Goal: Complete application form

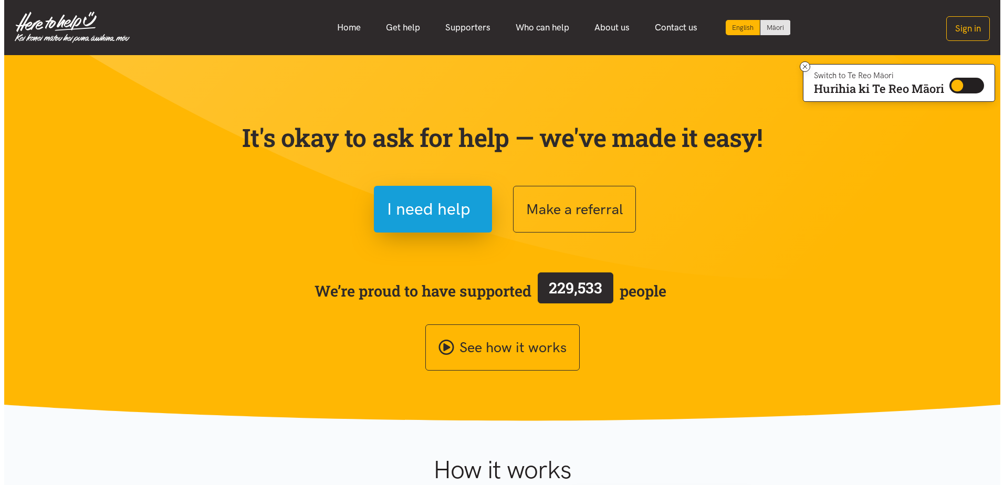
scroll to position [105, 0]
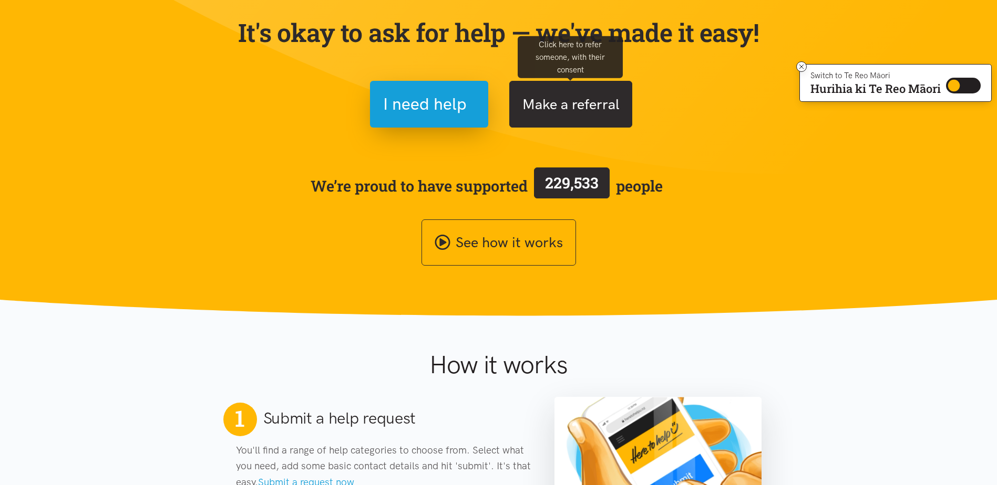
click at [568, 108] on button "Make a referral" at bounding box center [570, 104] width 123 height 47
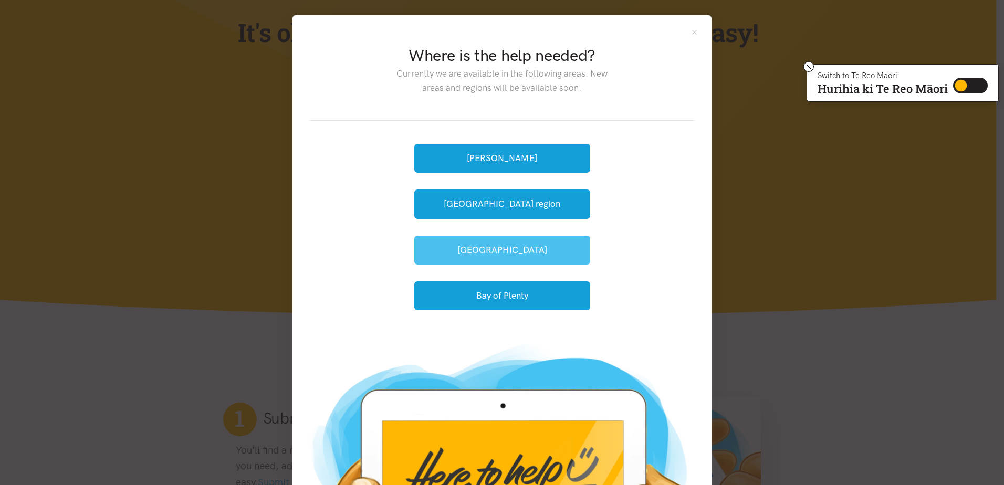
click at [507, 256] on button "[GEOGRAPHIC_DATA]" at bounding box center [502, 250] width 176 height 29
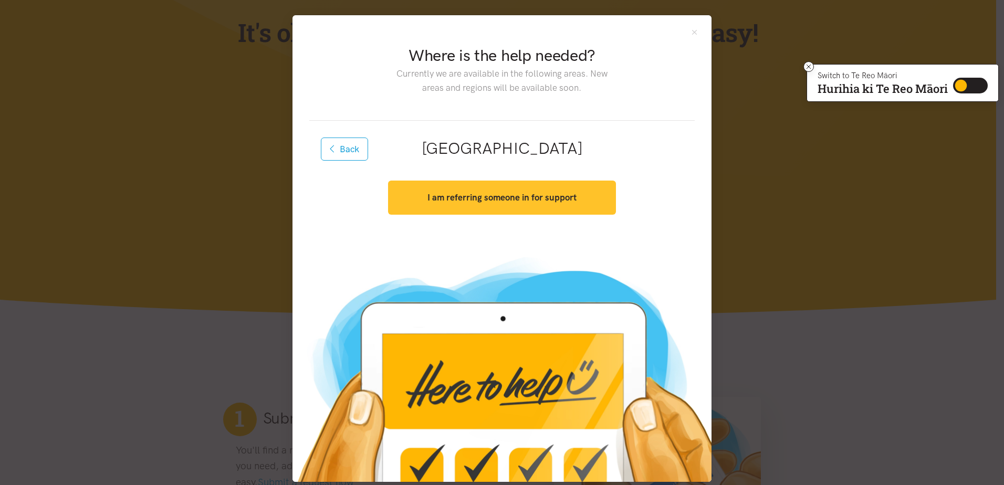
scroll to position [12, 0]
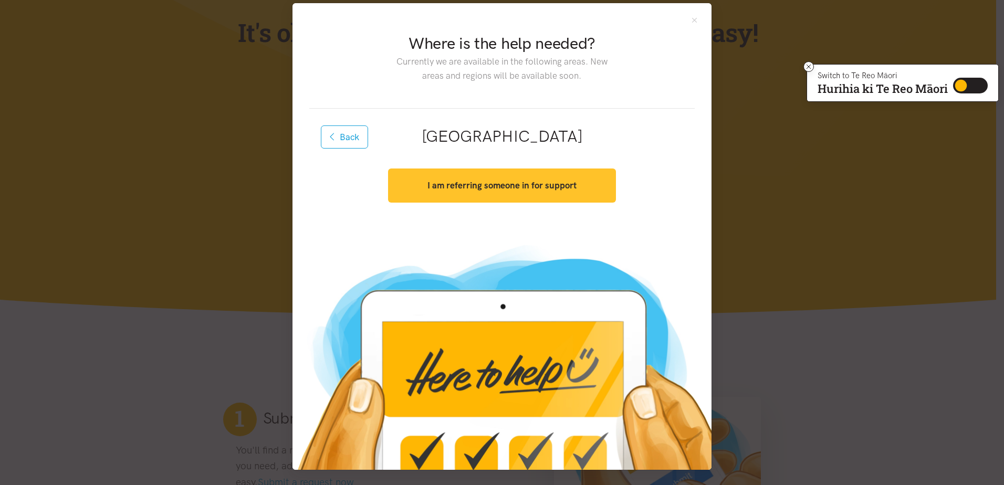
click at [482, 188] on strong "I am referring someone in for support" at bounding box center [502, 185] width 149 height 11
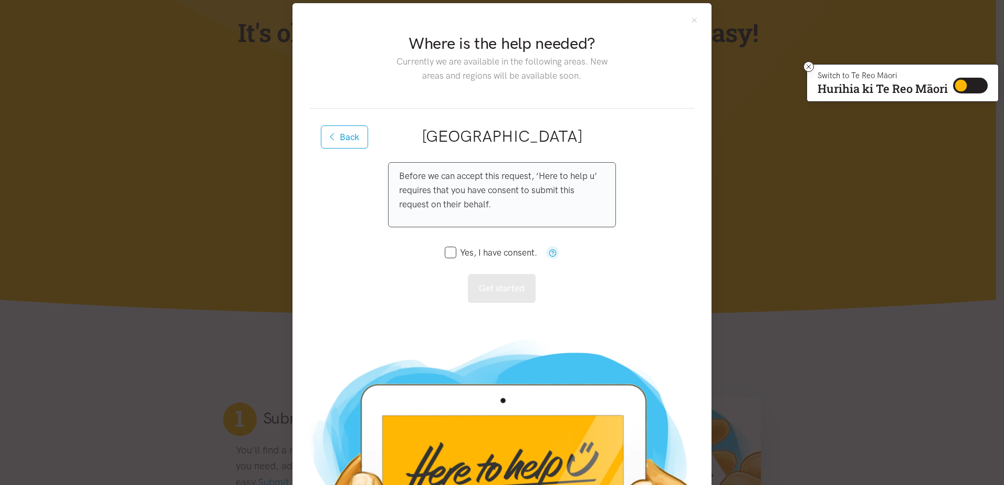
click at [445, 255] on input "Yes, I have consent." at bounding box center [491, 252] width 92 height 9
checkbox input "true"
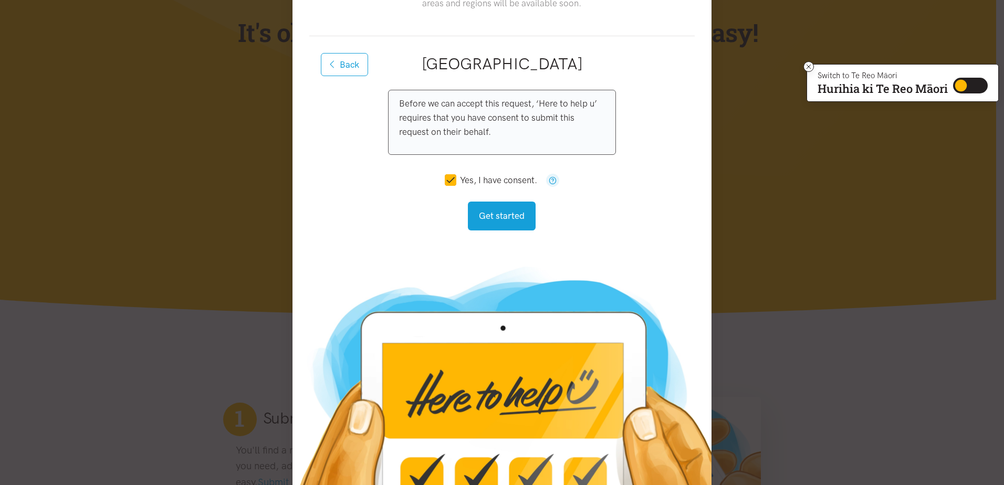
scroll to position [106, 0]
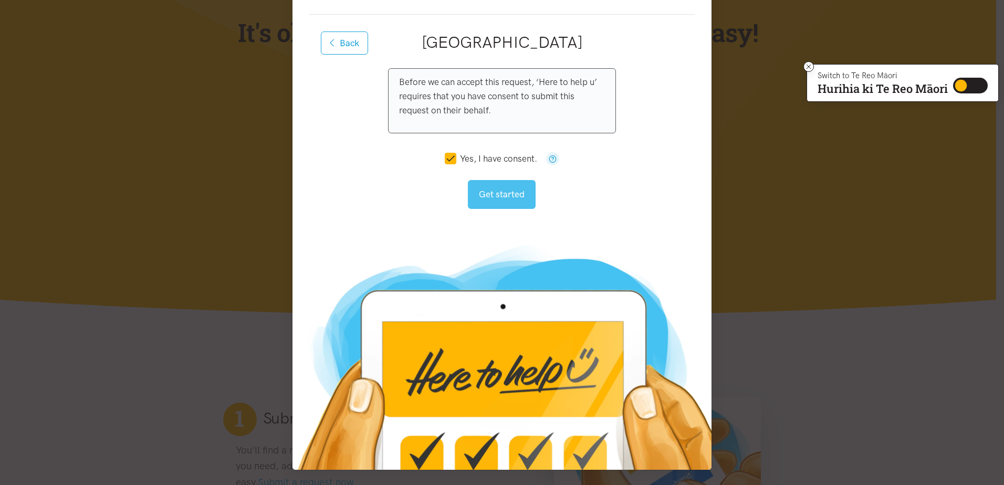
click at [500, 194] on button "Get started" at bounding box center [502, 194] width 68 height 29
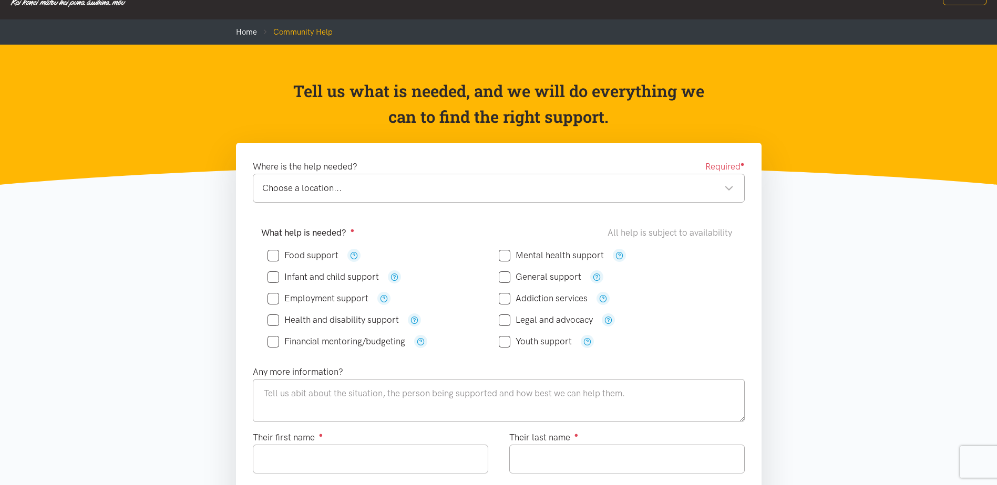
scroll to position [53, 0]
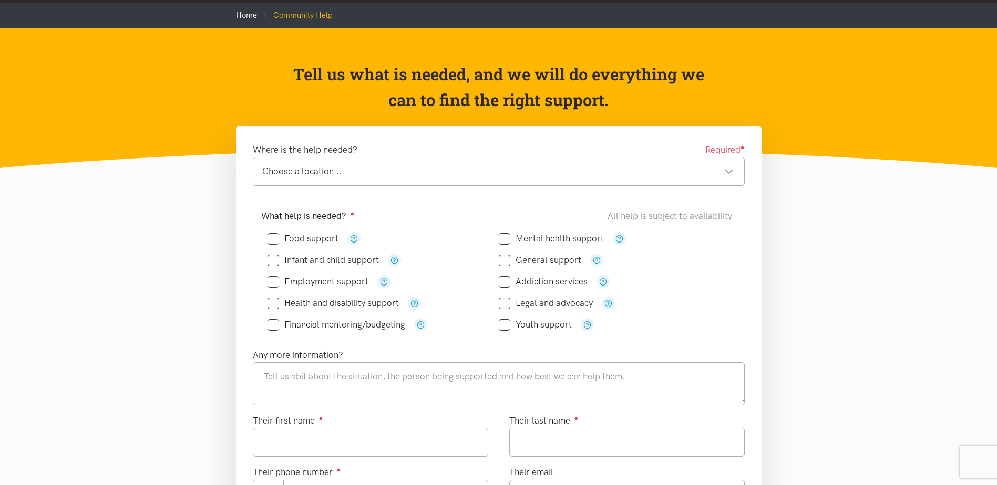
click at [275, 238] on input "Food support" at bounding box center [302, 238] width 71 height 9
checkbox input "true"
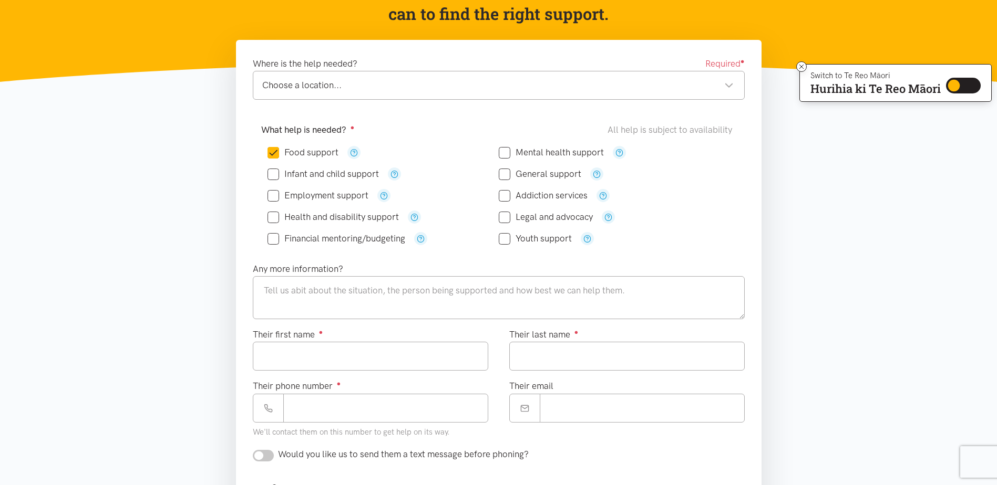
scroll to position [158, 0]
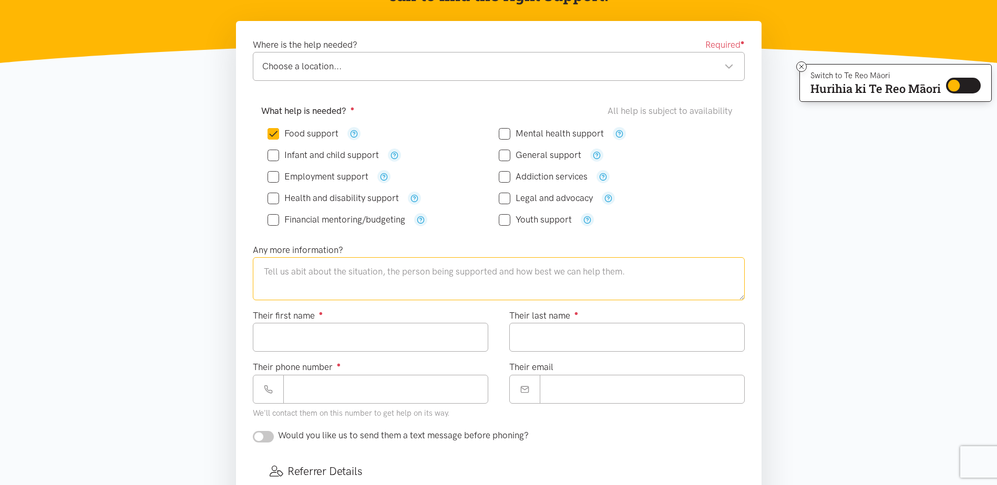
click at [321, 279] on textarea at bounding box center [499, 278] width 492 height 43
type textarea "chronic schizophrenic (stable), restricted food intake due to costs"
click at [364, 333] on input "Their first name ●" at bounding box center [370, 337] width 235 height 29
type input "*****"
click at [551, 330] on input "Their last name ●" at bounding box center [626, 337] width 235 height 29
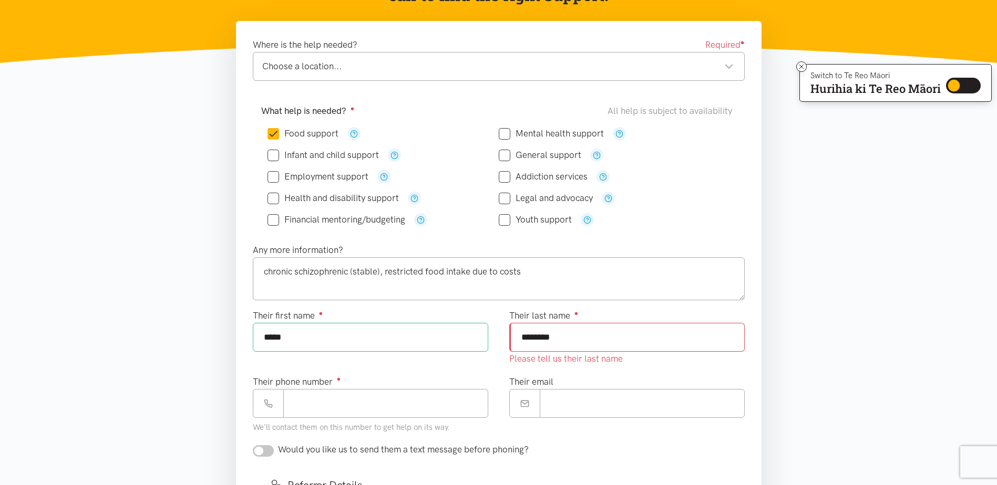
type input "********"
click at [320, 409] on div "Their phone number ● We'll contact them on this number to get help on its way." at bounding box center [370, 405] width 235 height 60
click at [331, 389] on input "Their phone number ●" at bounding box center [386, 389] width 204 height 29
paste input "**********"
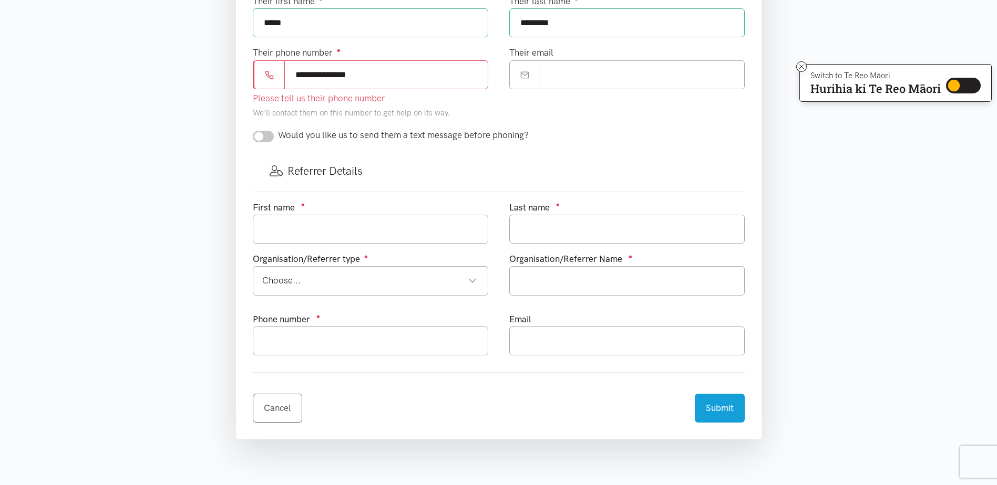
scroll to position [473, 0]
type input "**********"
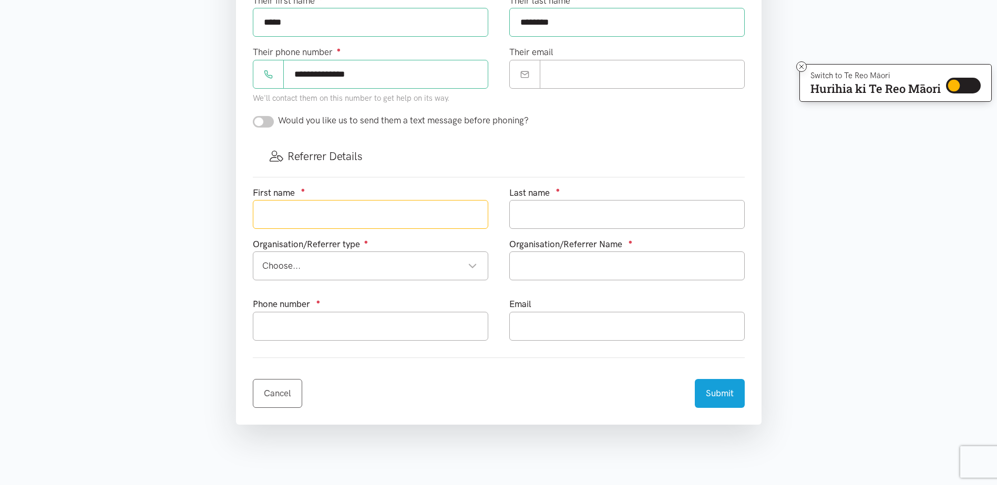
click at [292, 215] on input "text" at bounding box center [370, 214] width 235 height 29
type input "[PERSON_NAME]"
click at [318, 262] on div "Choose..." at bounding box center [369, 266] width 215 height 14
click at [554, 271] on input "text" at bounding box center [626, 266] width 235 height 29
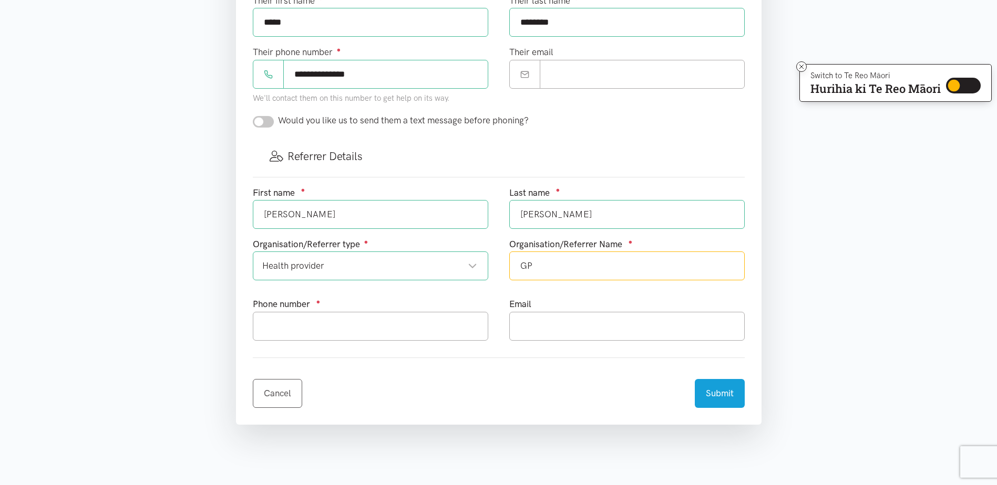
type input "G"
type input "[PERSON_NAME] Family Practice"
click at [340, 320] on input "text" at bounding box center [370, 326] width 235 height 29
type input "07 575 5009"
click at [599, 330] on input "text" at bounding box center [626, 326] width 235 height 29
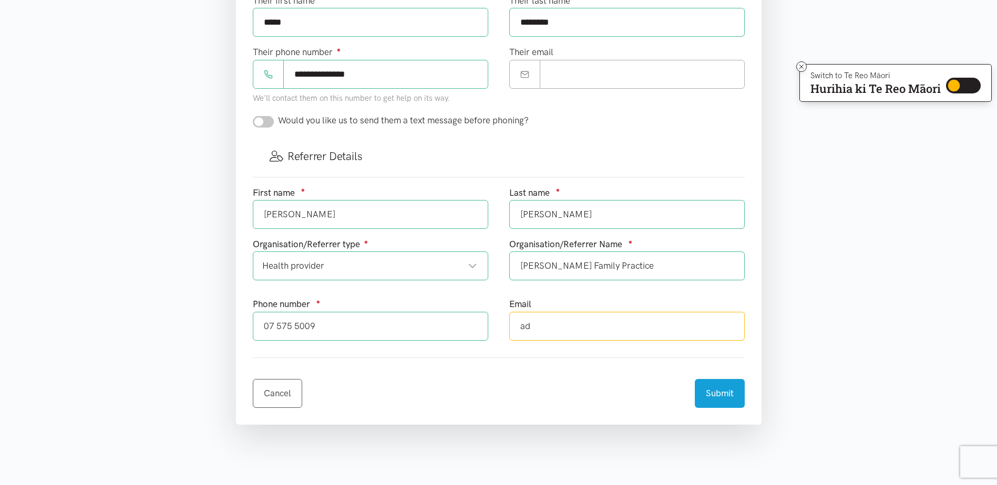
type input "[EMAIL_ADDRESS][DOMAIN_NAME]"
click at [733, 397] on button "Submit" at bounding box center [719, 392] width 50 height 29
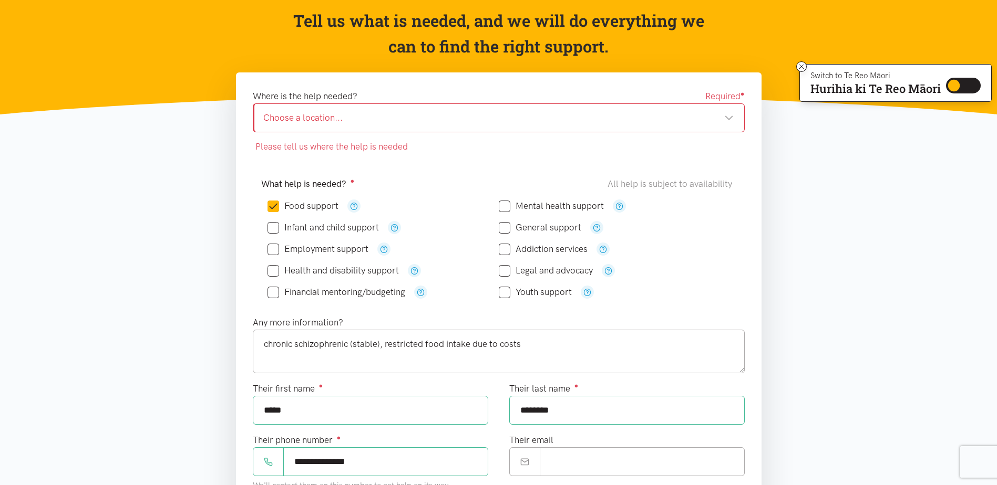
scroll to position [105, 0]
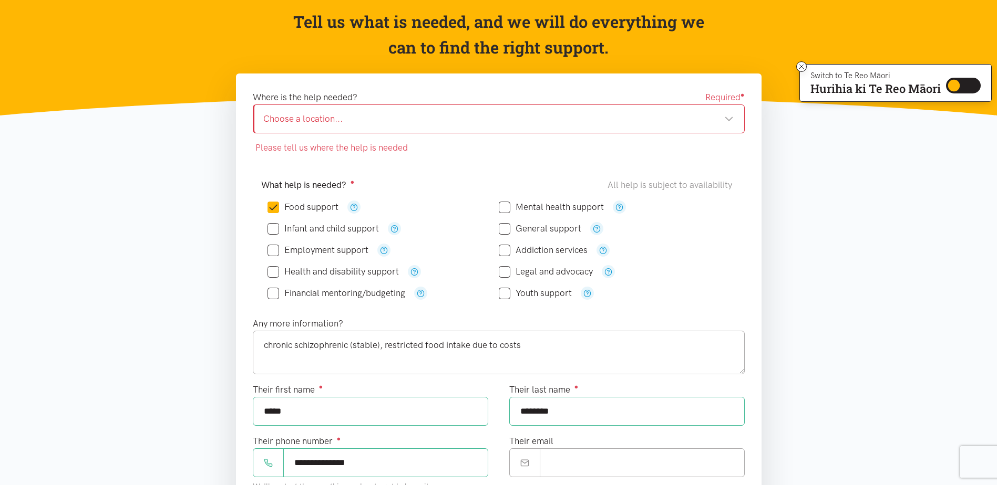
click at [333, 121] on div "Choose a location..." at bounding box center [498, 119] width 470 height 14
click at [331, 120] on div "Choose a location..." at bounding box center [498, 119] width 470 height 14
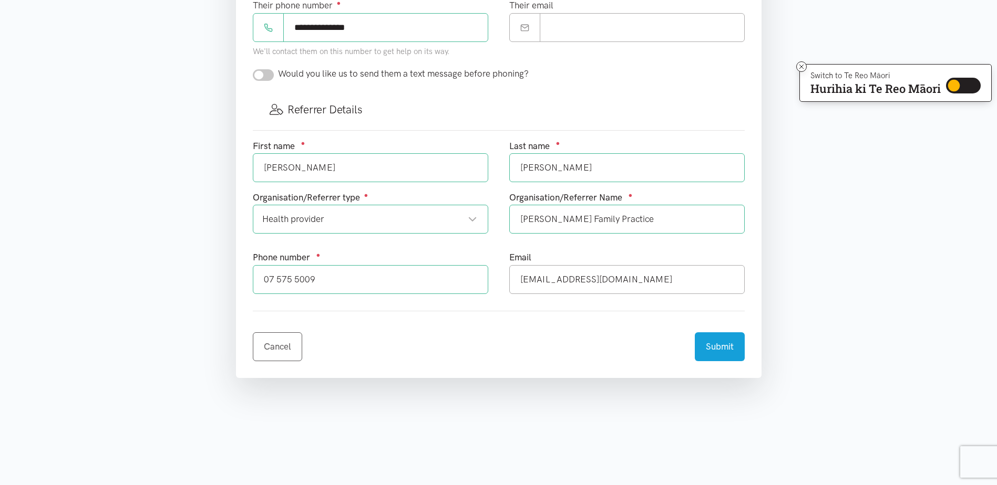
scroll to position [525, 0]
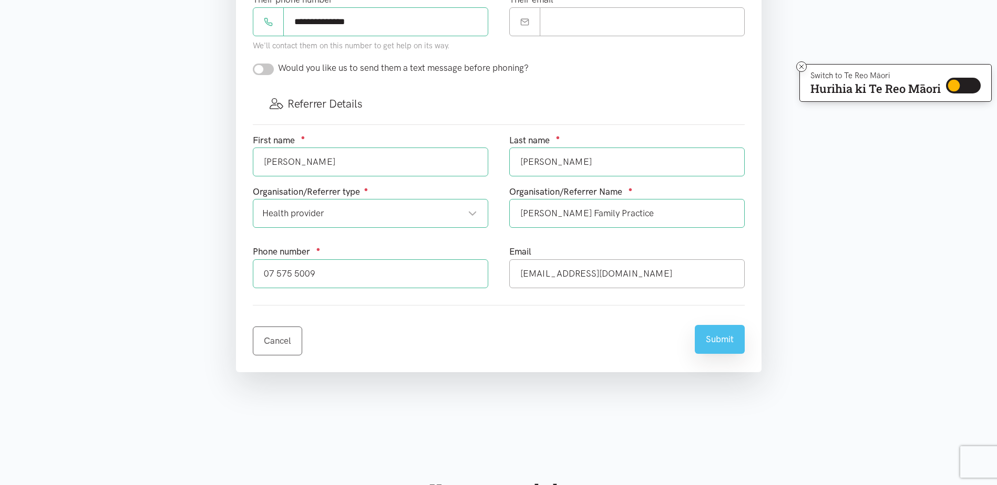
click at [711, 340] on button "Submit" at bounding box center [719, 339] width 50 height 29
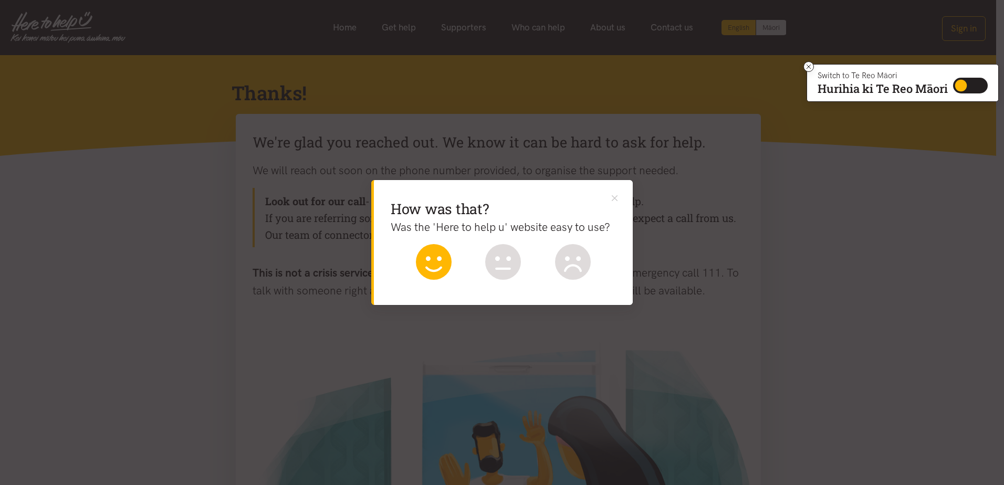
click at [444, 255] on icon at bounding box center [434, 262] width 36 height 36
